Goal: Information Seeking & Learning: Learn about a topic

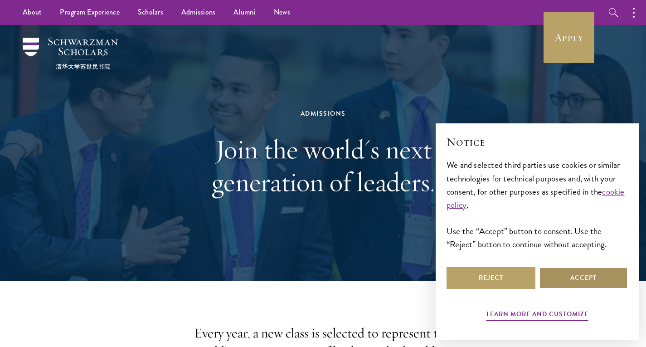
click at [555, 275] on button "Accept" at bounding box center [583, 278] width 89 height 22
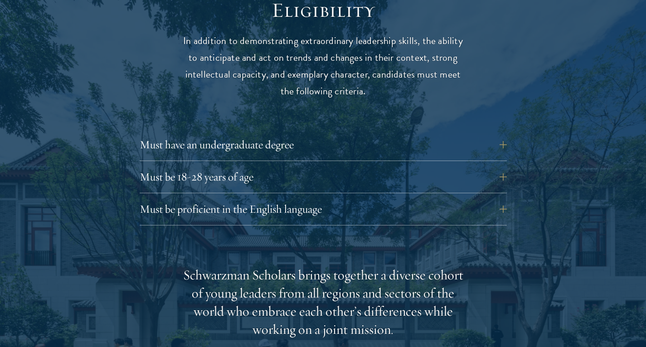
scroll to position [1212, 0]
click at [500, 143] on button "Must have an undergraduate degree" at bounding box center [329, 144] width 367 height 22
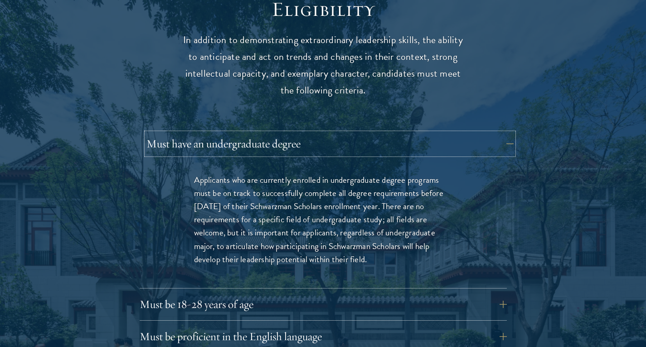
click at [501, 143] on button "Must have an undergraduate degree" at bounding box center [329, 144] width 367 height 22
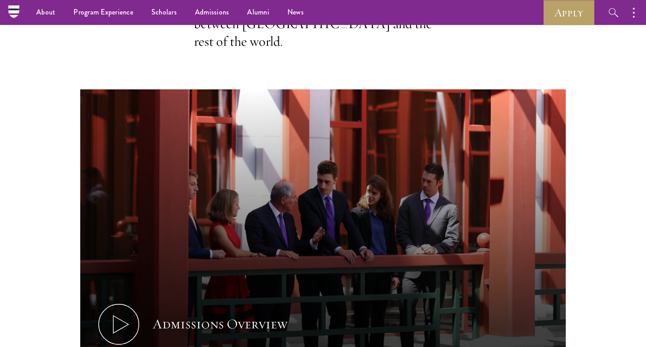
scroll to position [0, 0]
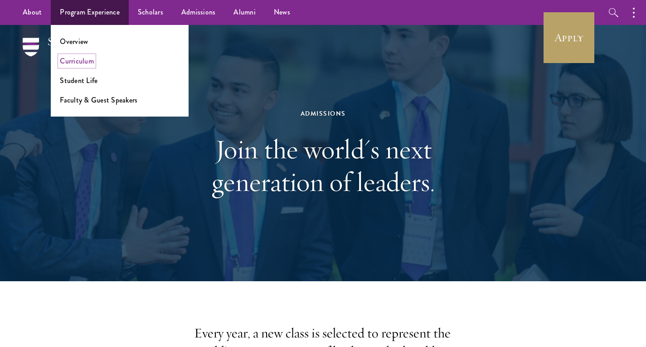
click at [87, 63] on link "Curriculum" at bounding box center [77, 61] width 34 height 10
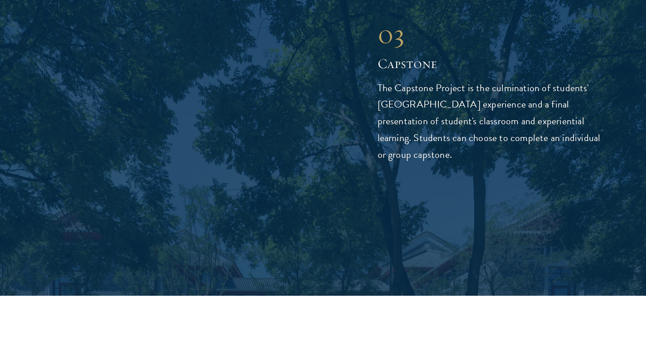
scroll to position [3247, 0]
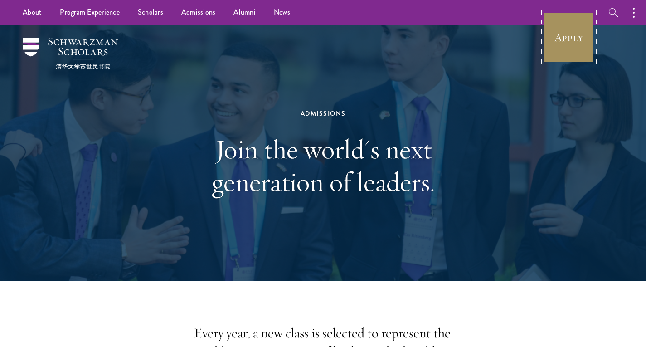
click at [577, 48] on link "Apply" at bounding box center [569, 37] width 51 height 51
